Goal: Contribute content: Add original content to the website for others to see

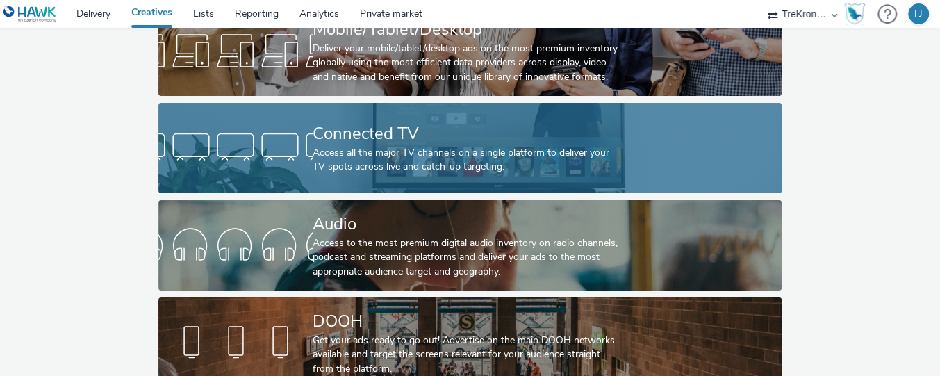
scroll to position [125, 0]
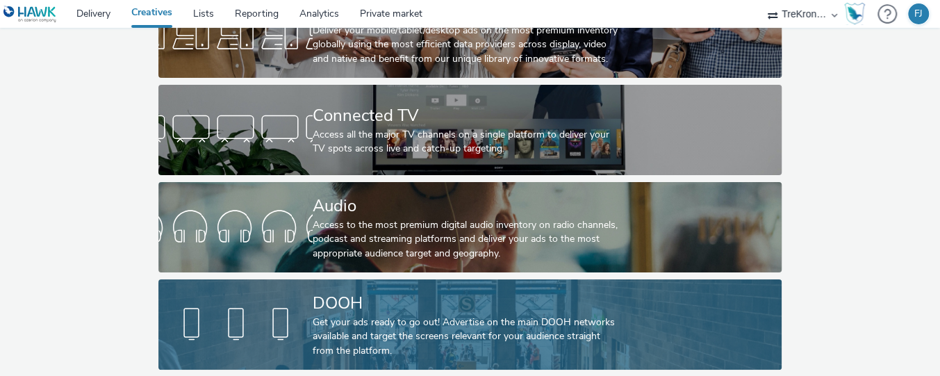
click at [363, 309] on div "DOOH" at bounding box center [467, 303] width 309 height 24
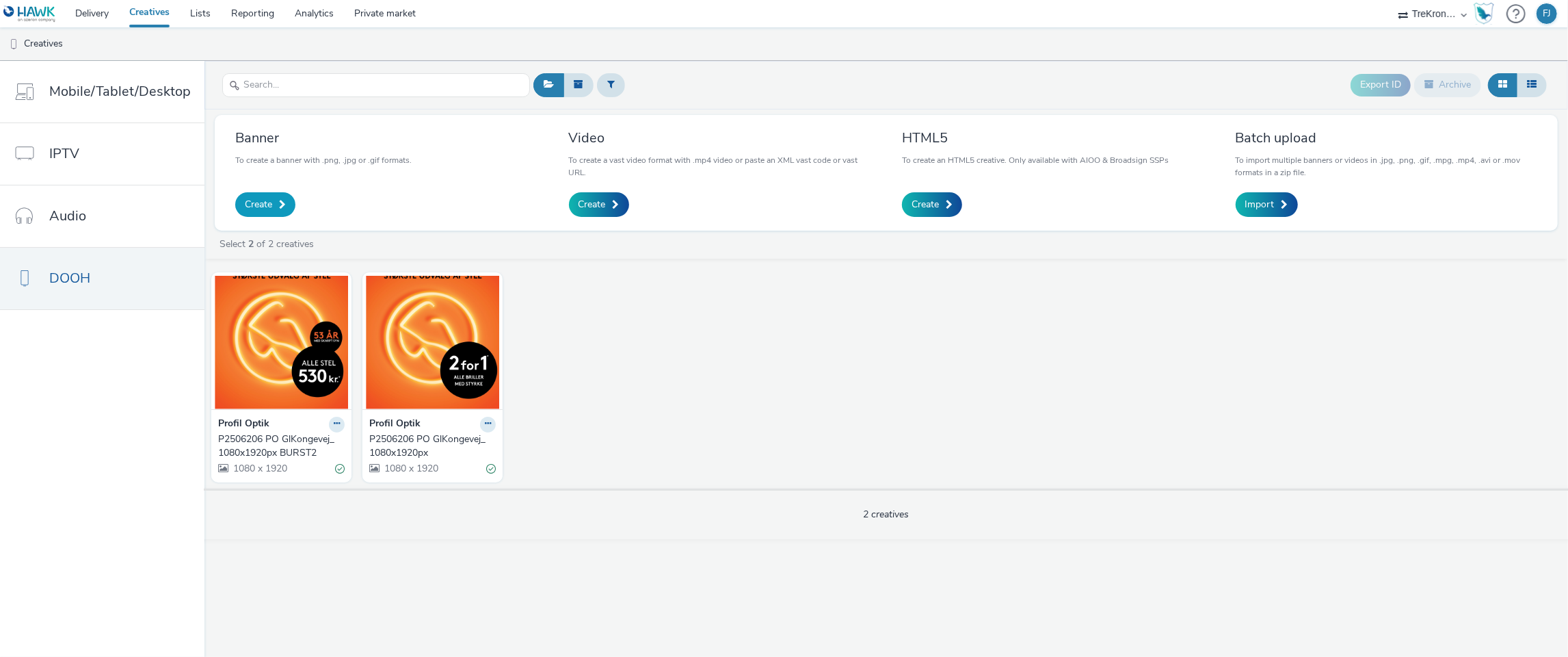
click at [261, 212] on link "Create" at bounding box center [265, 204] width 60 height 25
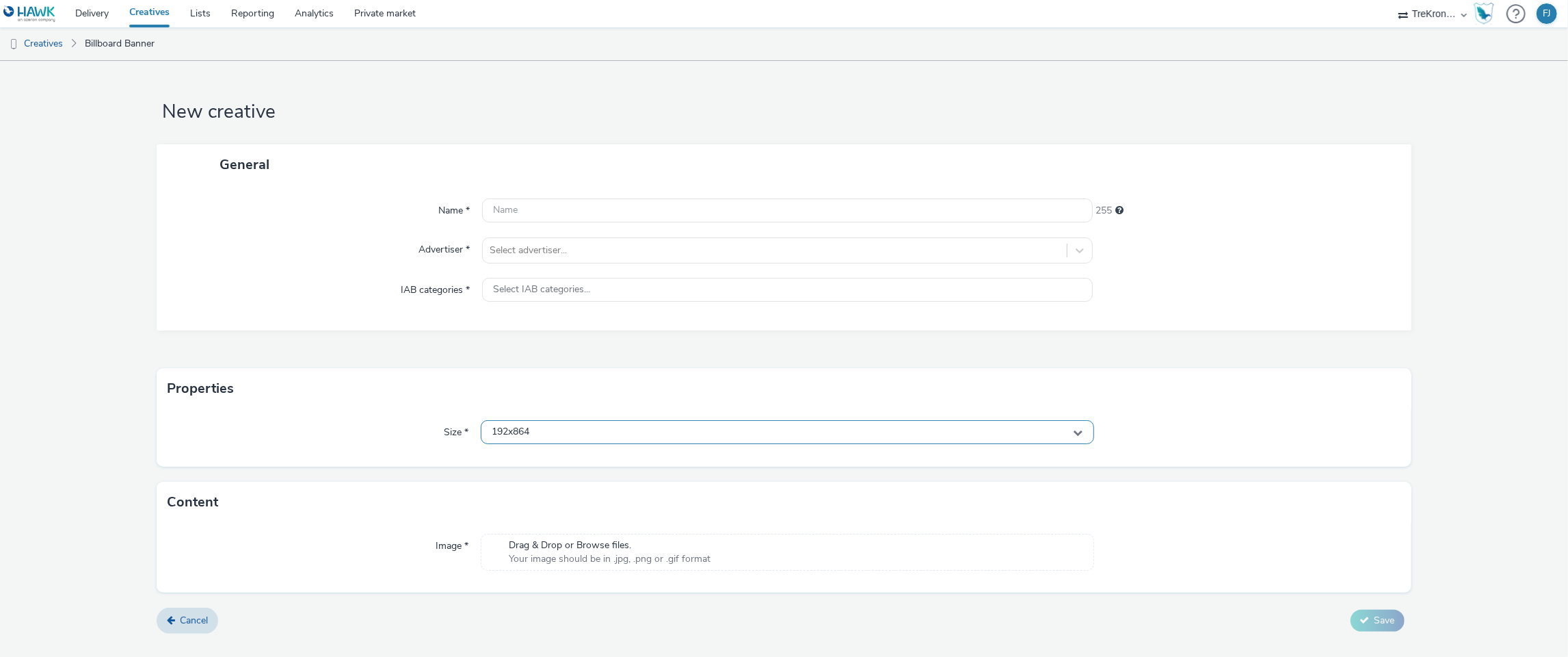
click at [543, 369] on div "192x864" at bounding box center [786, 432] width 613 height 24
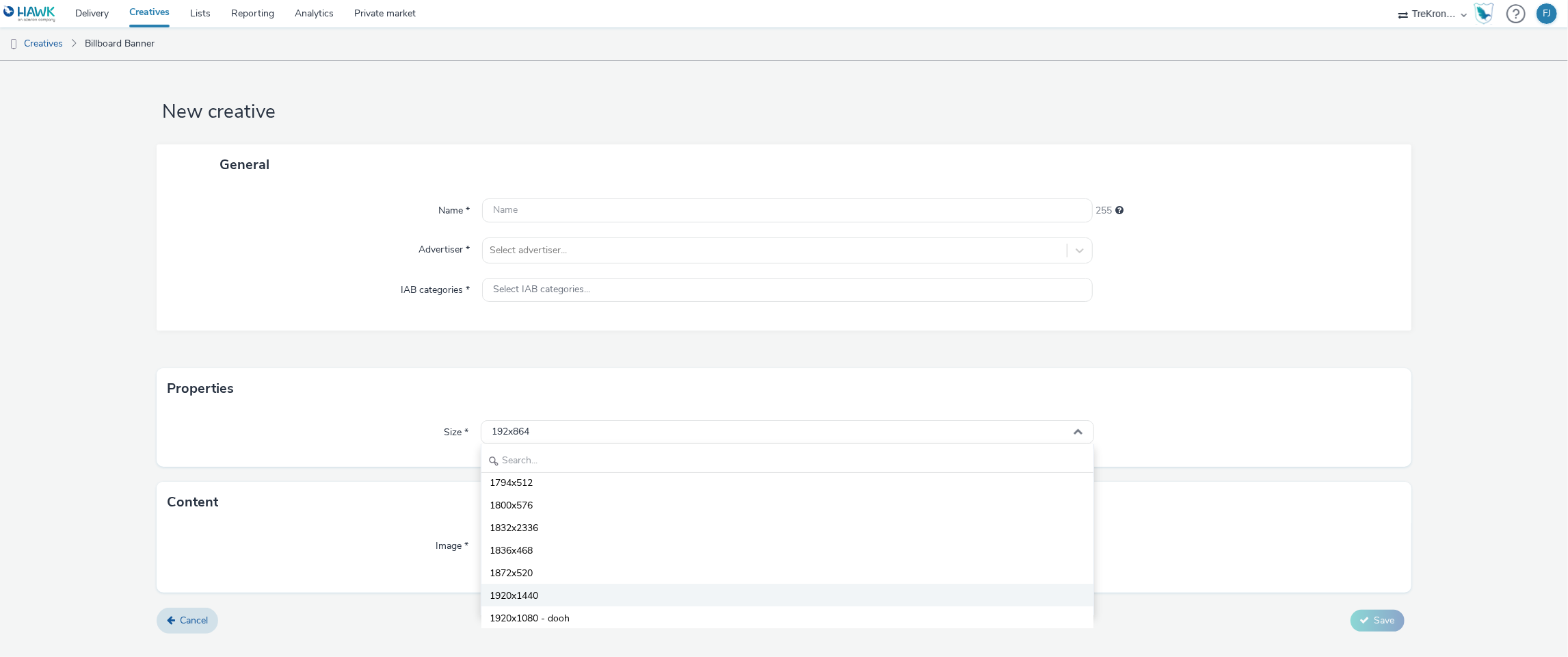
scroll to position [4673, 0]
click at [529, 369] on span "1920x1080 - dooh" at bounding box center [530, 605] width 80 height 14
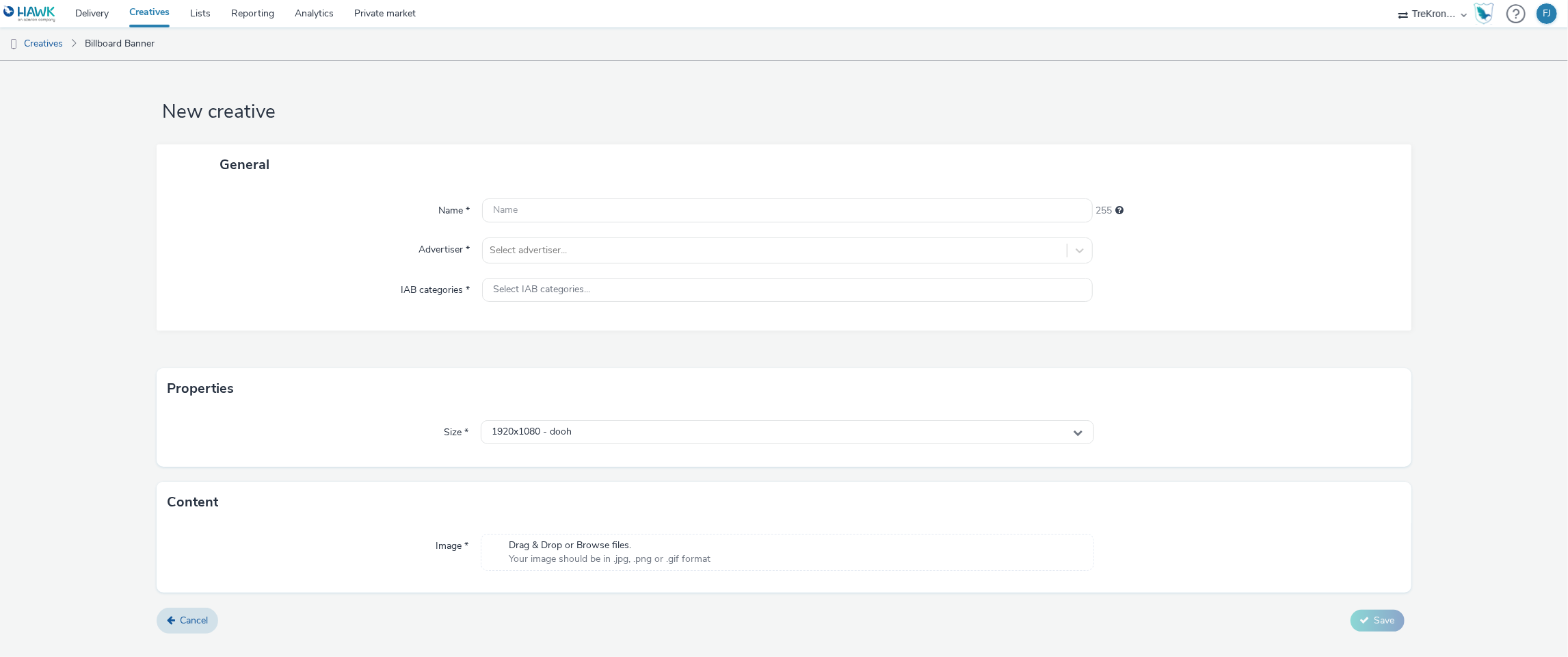
click at [612, 369] on span "Drag & Drop or Browse files." at bounding box center [609, 546] width 202 height 14
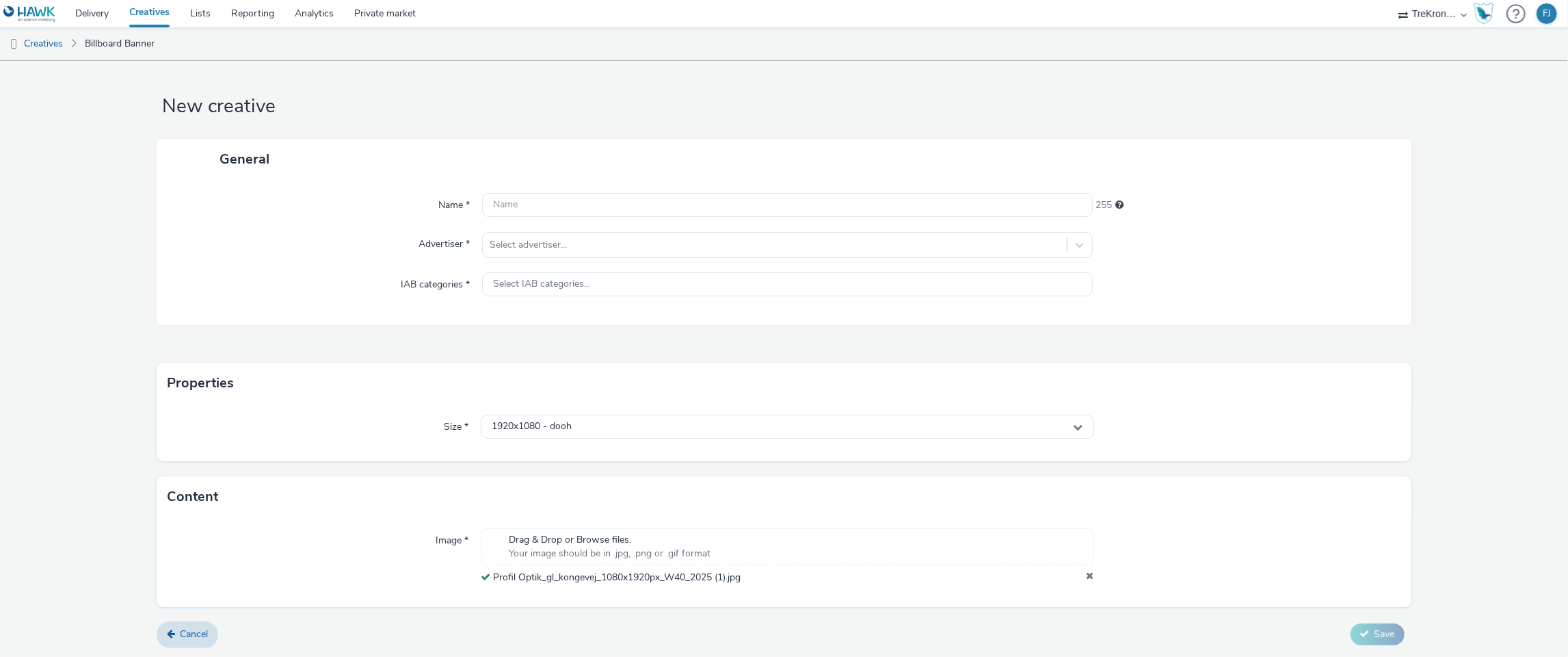
scroll to position [0, 0]
click at [717, 255] on div at bounding box center [775, 250] width 570 height 17
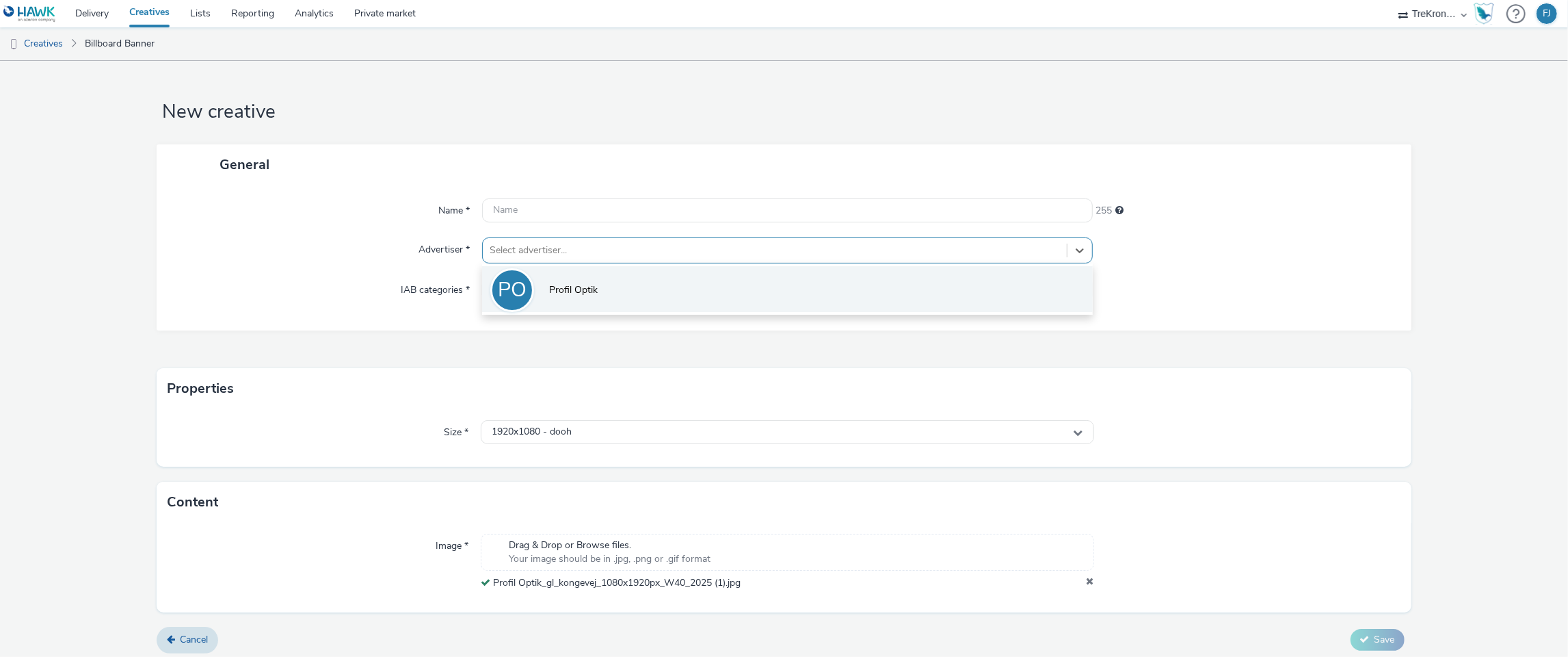
click at [649, 297] on li "PO Profil Optik" at bounding box center [787, 289] width 610 height 46
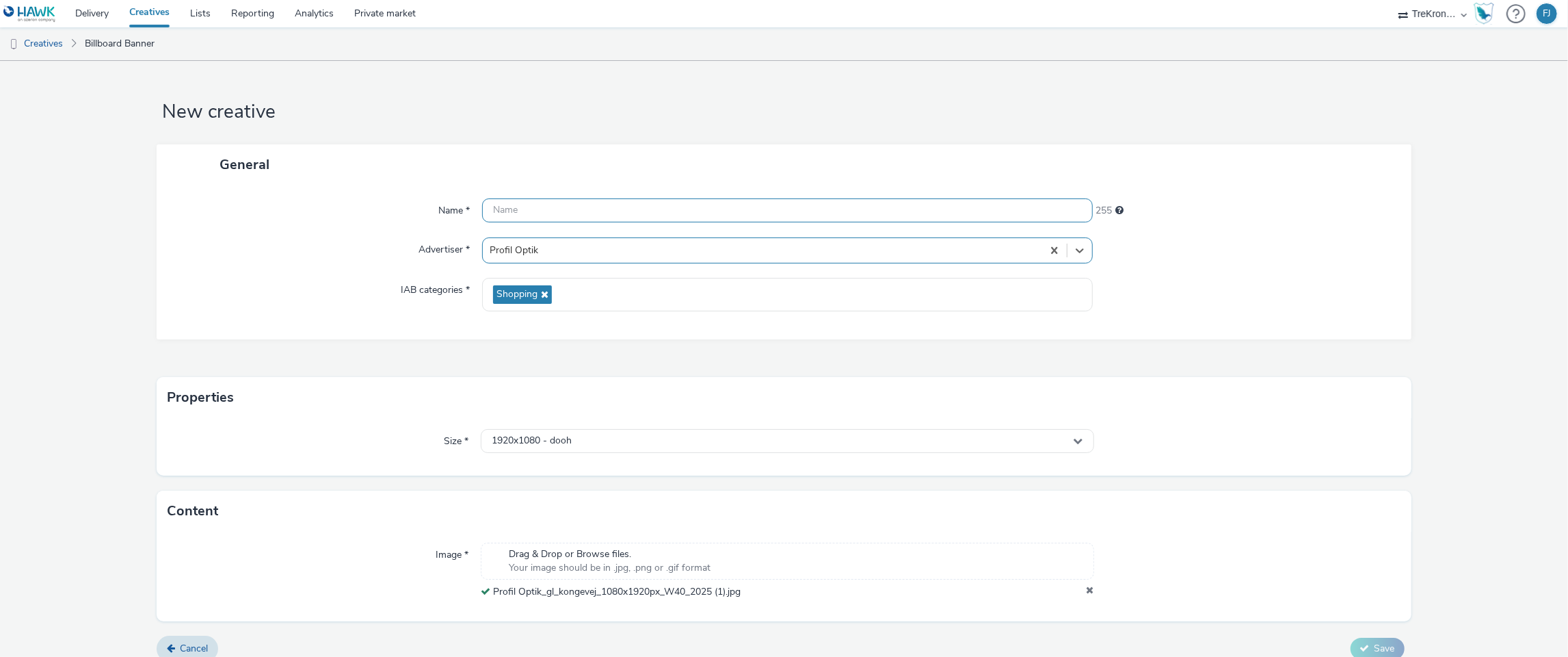
click at [660, 211] on input "text" at bounding box center [787, 211] width 610 height 24
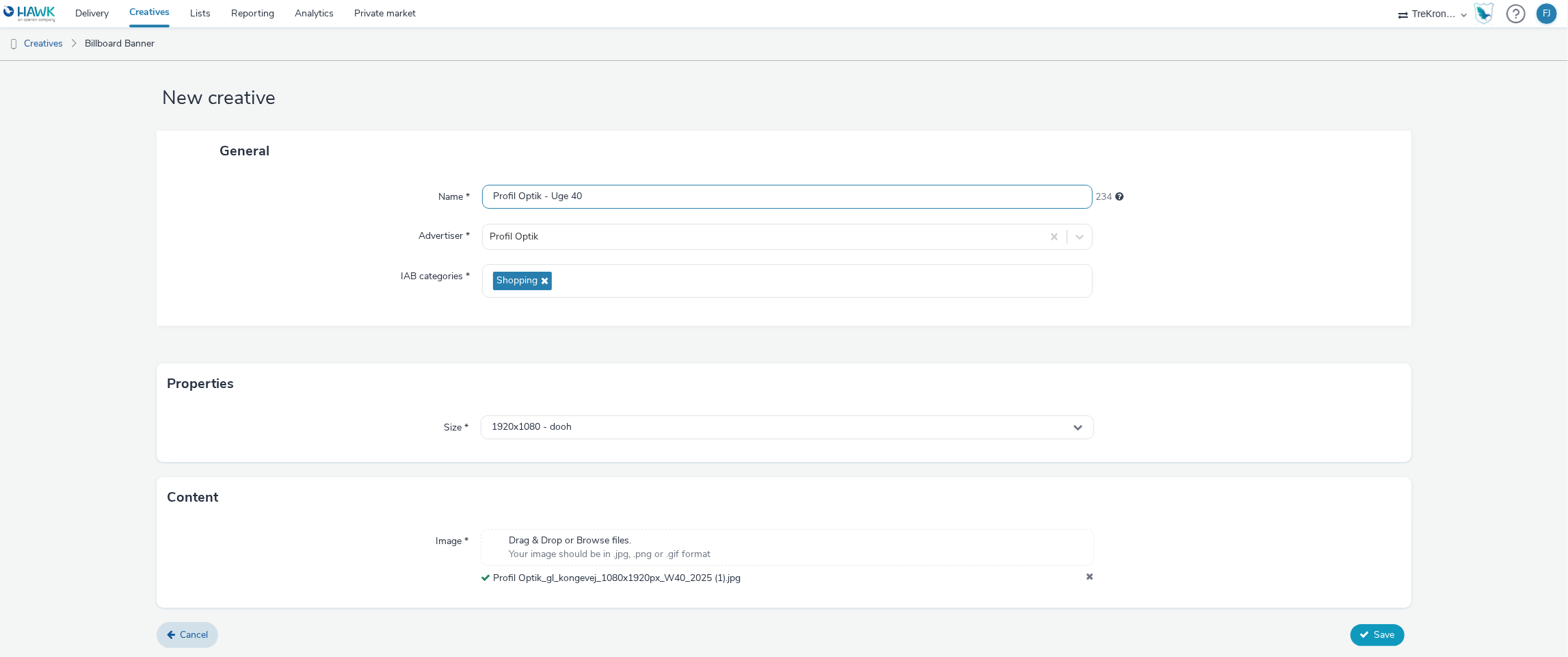
type input "Profil Optik - Uge 40"
click at [924, 369] on button "Save" at bounding box center [1377, 635] width 54 height 22
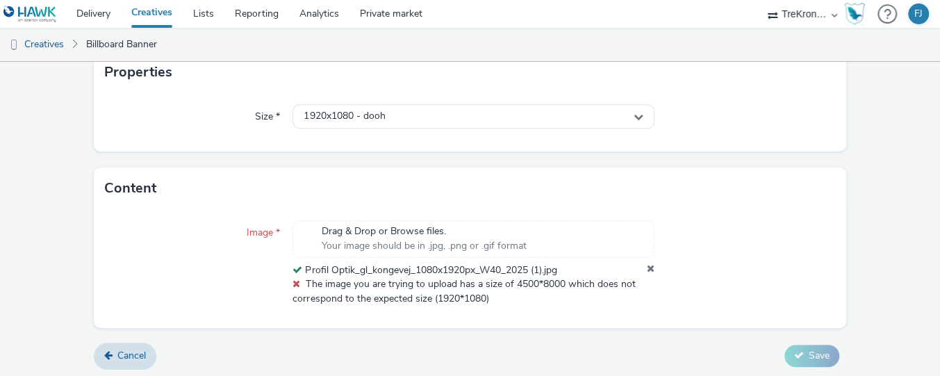
scroll to position [318, 0]
click at [649, 261] on icon at bounding box center [651, 268] width 8 height 14
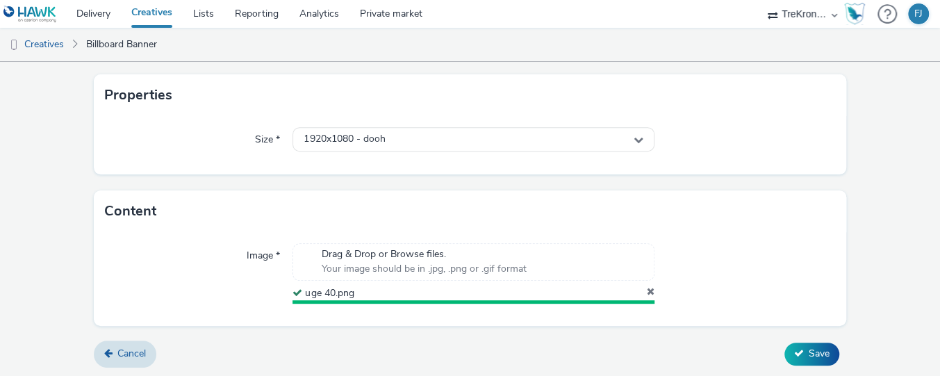
scroll to position [289, 0]
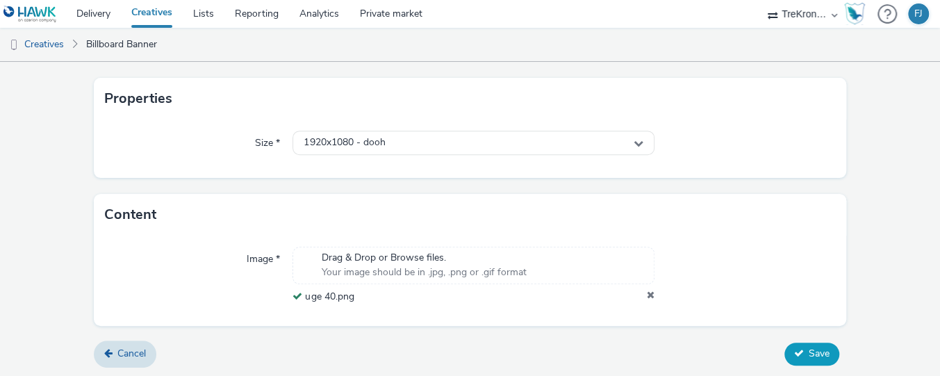
click at [825, 352] on span "Save" at bounding box center [819, 353] width 21 height 13
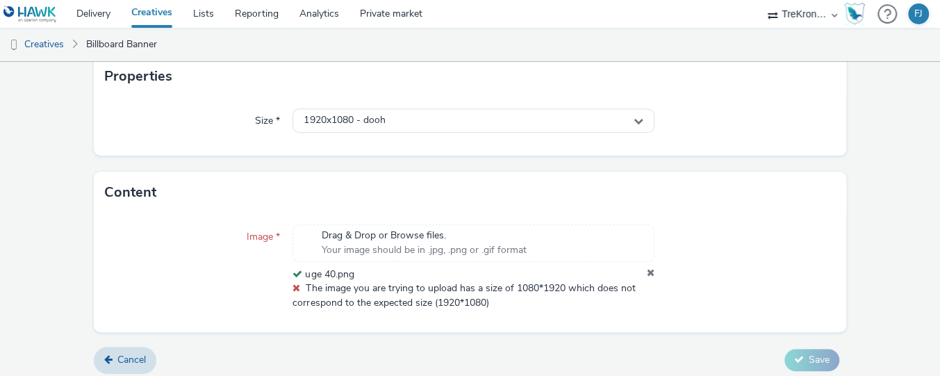
scroll to position [318, 0]
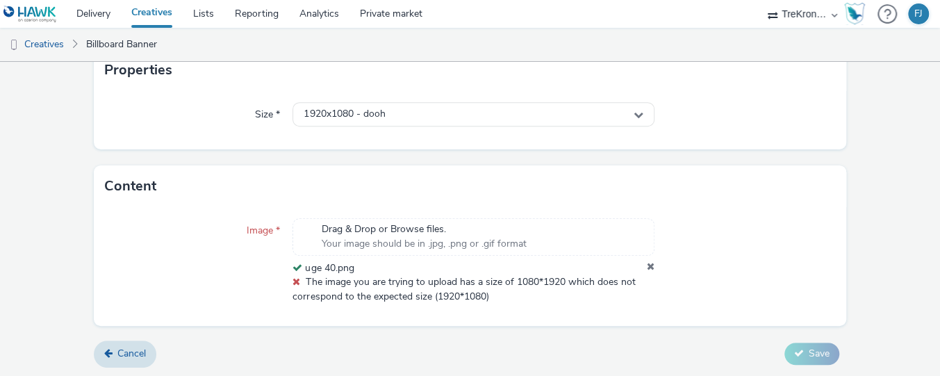
click at [650, 265] on icon at bounding box center [651, 268] width 8 height 14
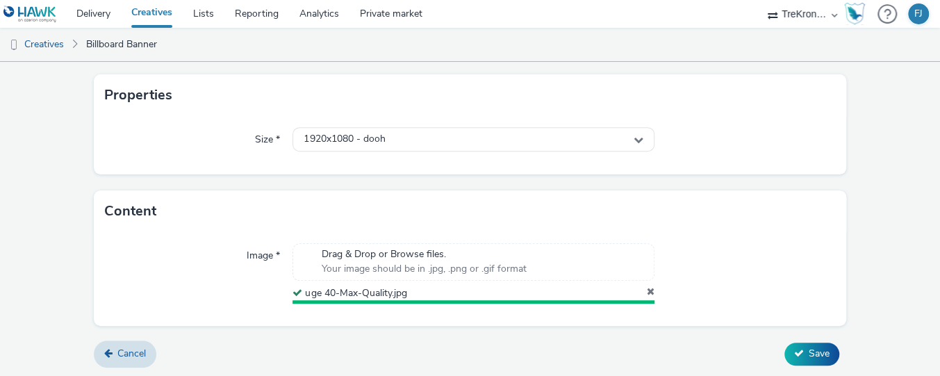
scroll to position [289, 0]
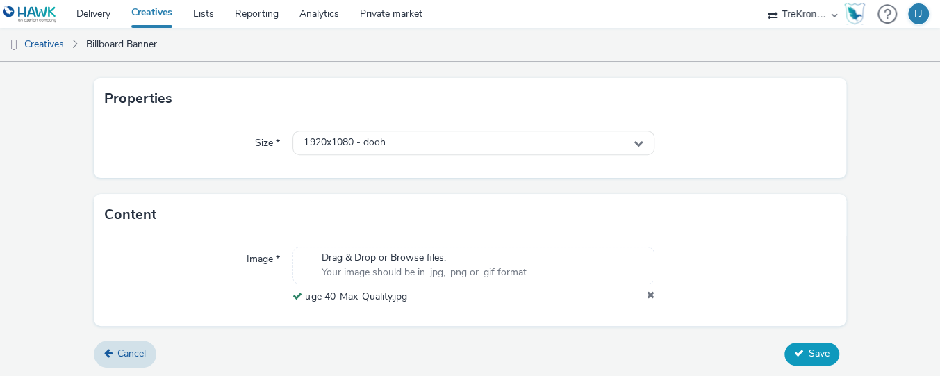
click at [816, 349] on span "Save" at bounding box center [819, 353] width 21 height 13
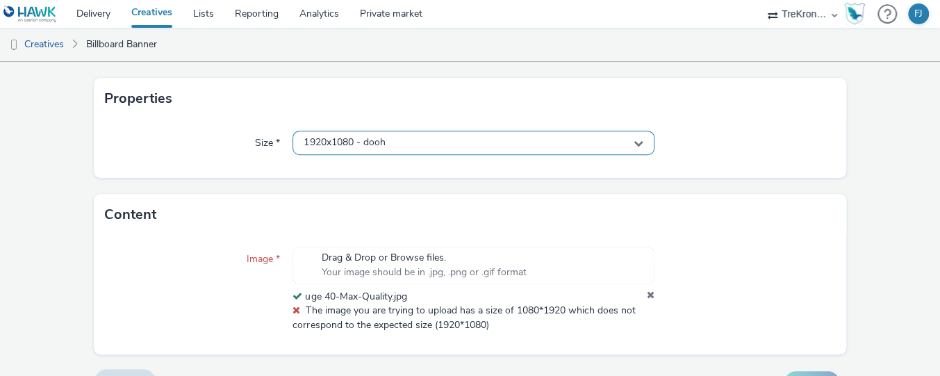
click at [635, 148] on div "1920x1080 - dooh" at bounding box center [473, 143] width 361 height 24
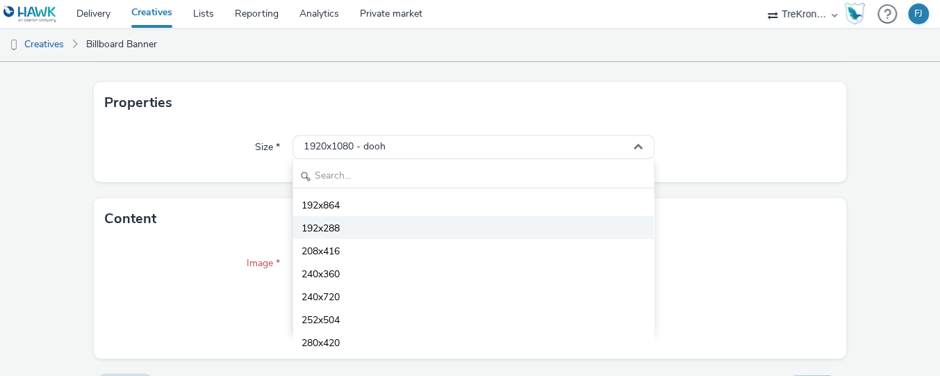
scroll to position [286, 0]
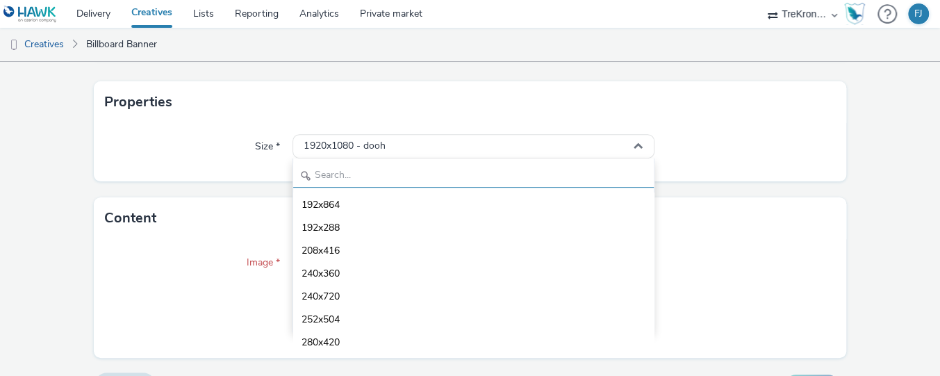
click at [520, 177] on input "text" at bounding box center [473, 175] width 360 height 24
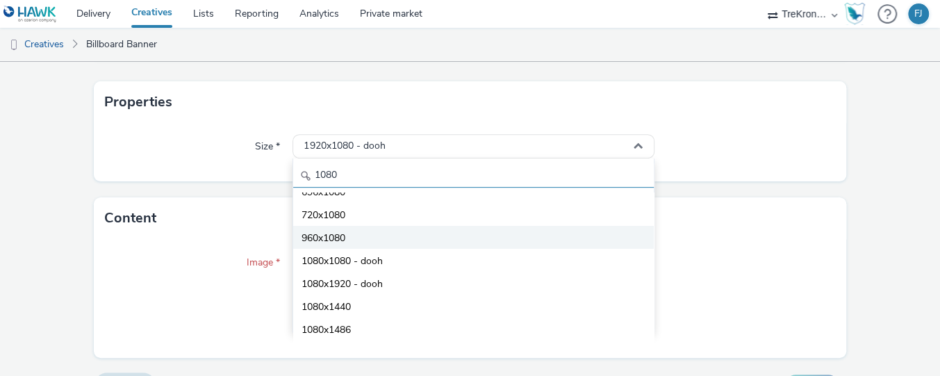
scroll to position [15, 0]
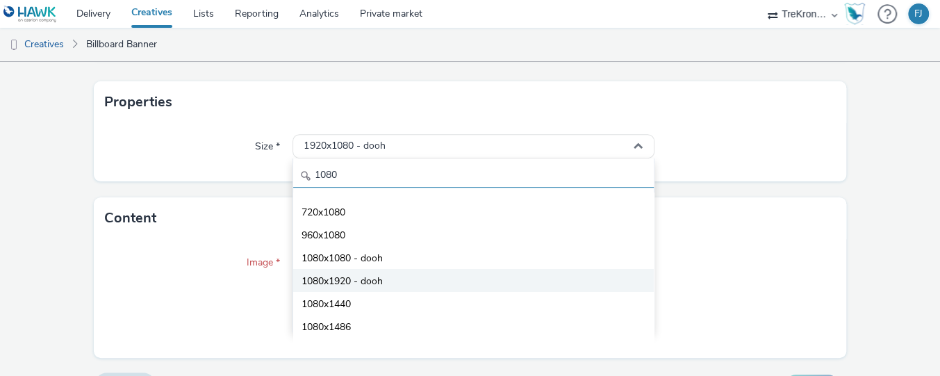
type input "1080"
click at [404, 285] on li "1080x1920 - dooh" at bounding box center [473, 280] width 360 height 23
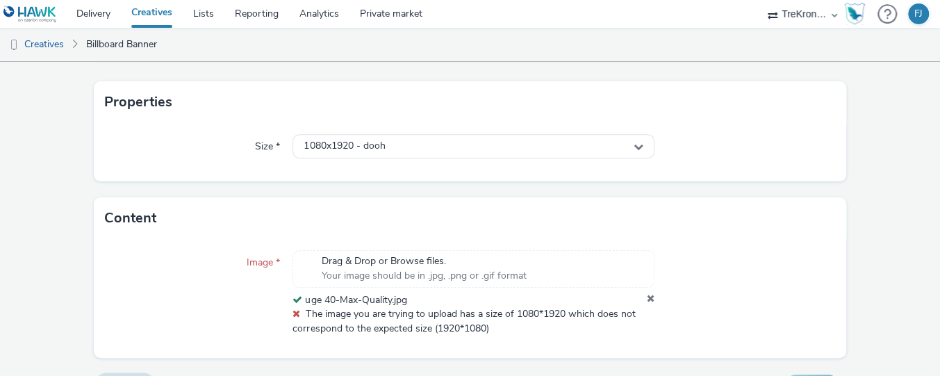
click at [792, 208] on div "Content" at bounding box center [470, 218] width 752 height 42
click at [651, 299] on icon at bounding box center [651, 300] width 8 height 14
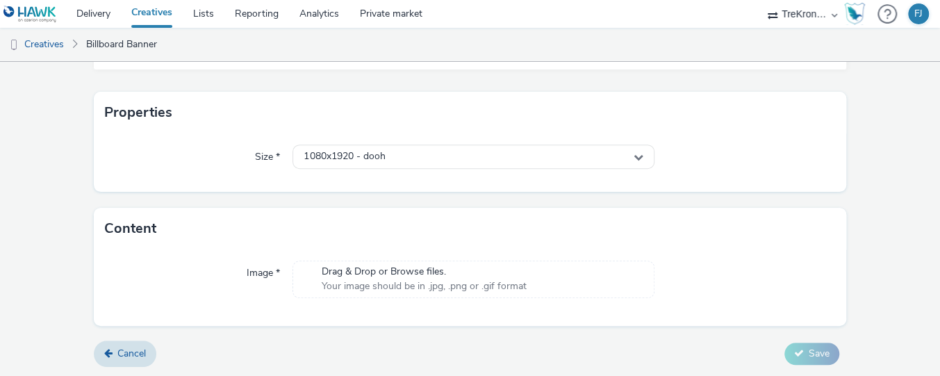
scroll to position [286, 0]
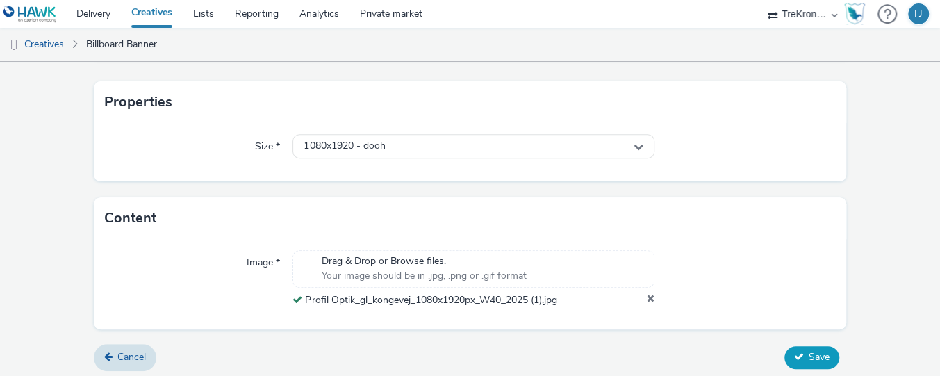
click at [821, 359] on span "Save" at bounding box center [819, 356] width 21 height 13
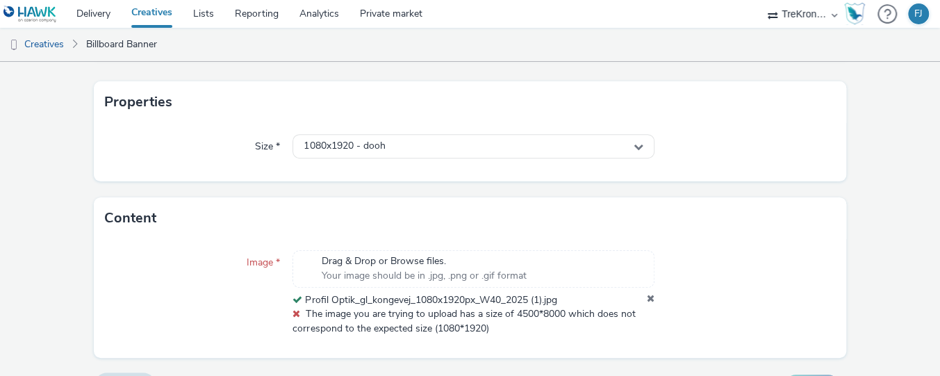
click at [649, 295] on icon at bounding box center [651, 300] width 8 height 14
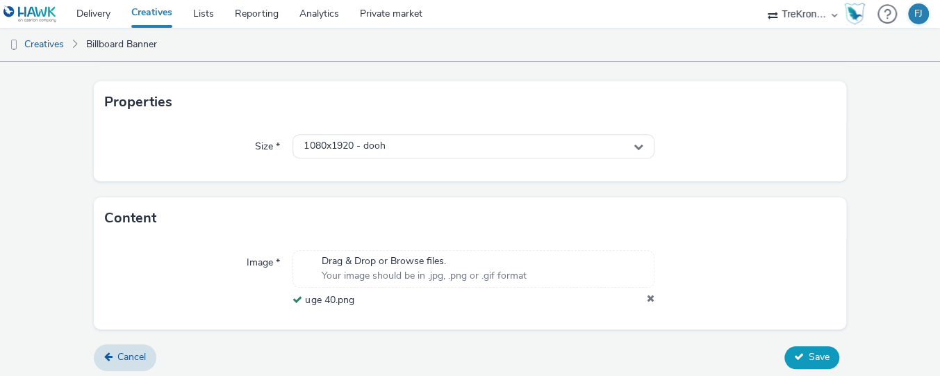
click at [812, 354] on span "Save" at bounding box center [819, 356] width 21 height 13
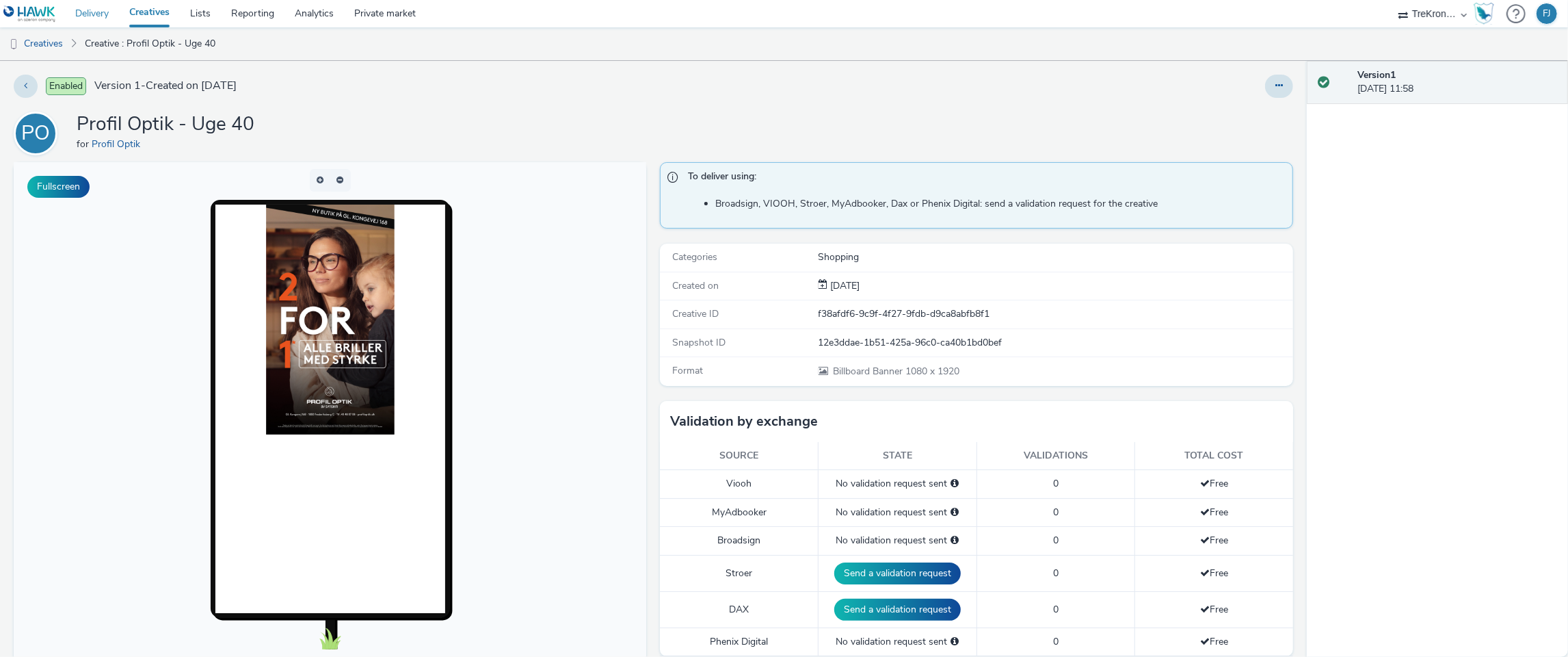
click at [97, 13] on link "Delivery" at bounding box center [92, 14] width 54 height 28
